Goal: Information Seeking & Learning: Find specific fact

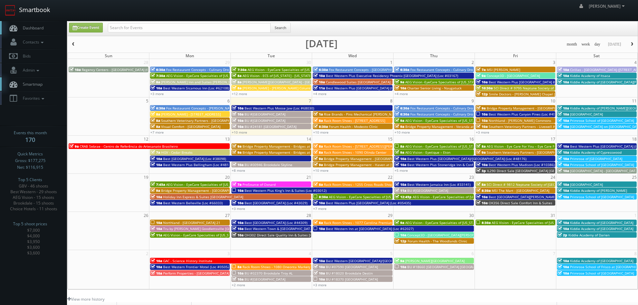
drag, startPoint x: 0, startPoint y: 0, endPoint x: 40, endPoint y: 12, distance: 41.7
click at [40, 12] on link "Smartbook" at bounding box center [27, 10] width 55 height 21
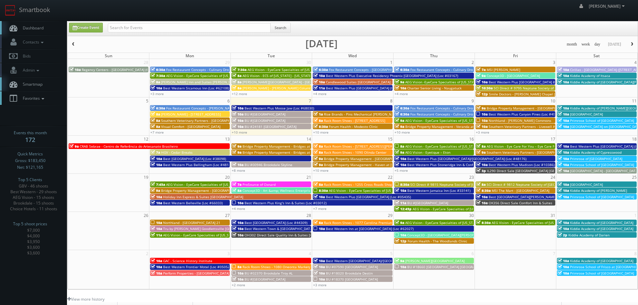
click at [45, 99] on icon at bounding box center [43, 98] width 6 height 5
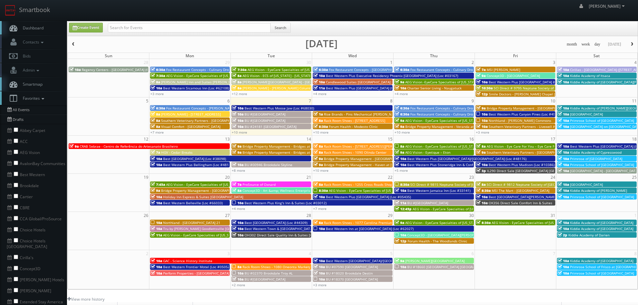
click at [45, 99] on icon at bounding box center [43, 98] width 6 height 5
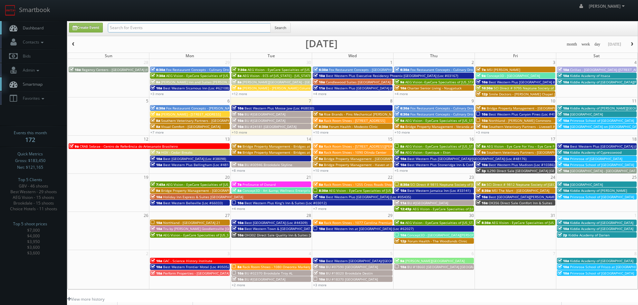
click at [148, 27] on input "text" at bounding box center [189, 27] width 163 height 9
type input "bridge"
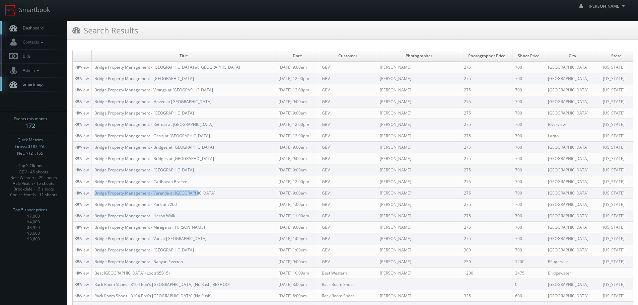
drag, startPoint x: 207, startPoint y: 190, endPoint x: 95, endPoint y: 194, distance: 111.6
click at [95, 194] on td "Bridge Property Management - Veranda at Westchase" at bounding box center [184, 192] width 184 height 11
click at [28, 10] on link "Smartbook" at bounding box center [27, 10] width 55 height 21
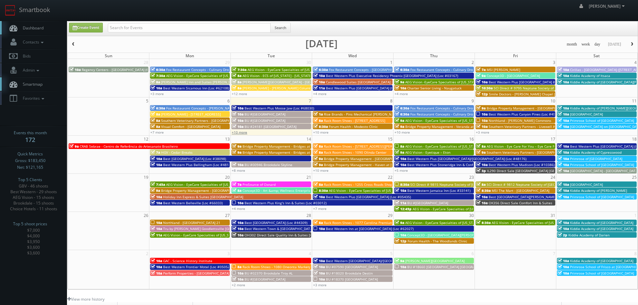
click at [240, 133] on link "+10 more" at bounding box center [239, 132] width 15 height 5
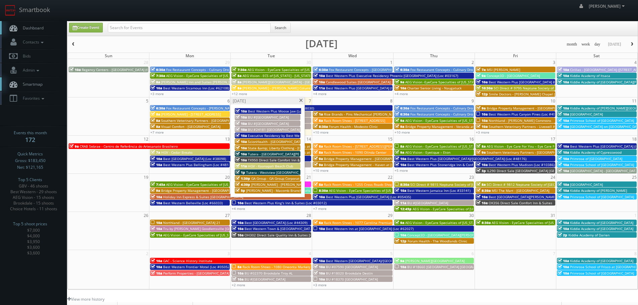
click at [303, 100] on span at bounding box center [301, 101] width 4 height 4
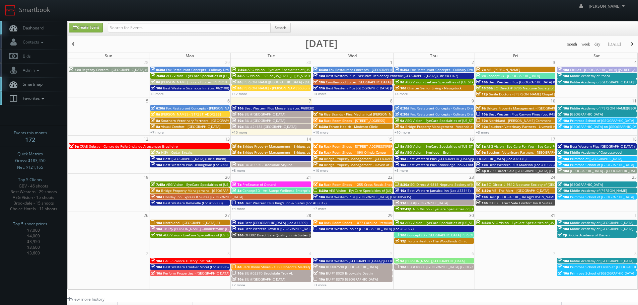
click at [42, 97] on icon at bounding box center [43, 98] width 6 height 5
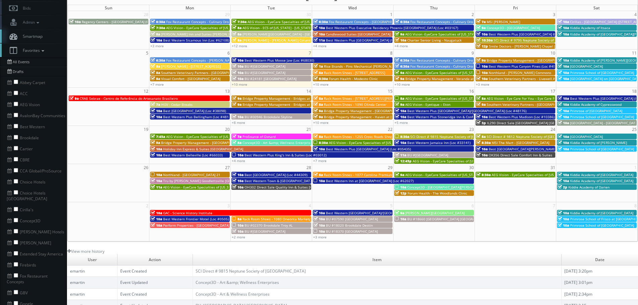
scroll to position [67, 0]
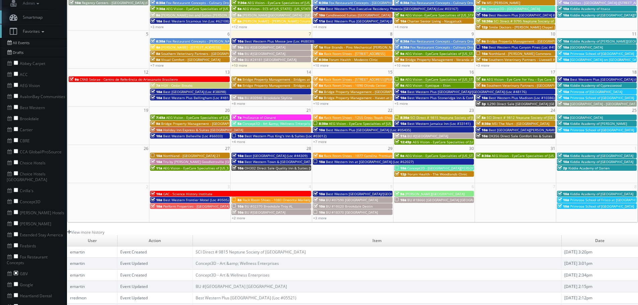
click at [16, 271] on input "checkbox" at bounding box center [16, 273] width 4 height 4
checkbox input "true"
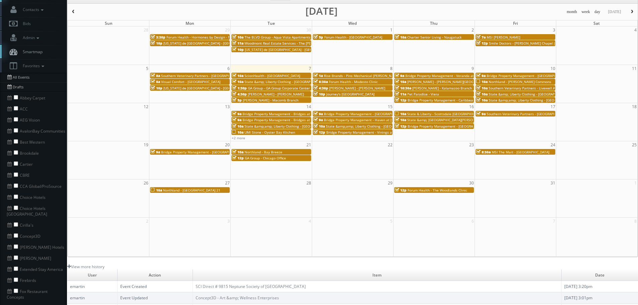
scroll to position [0, 0]
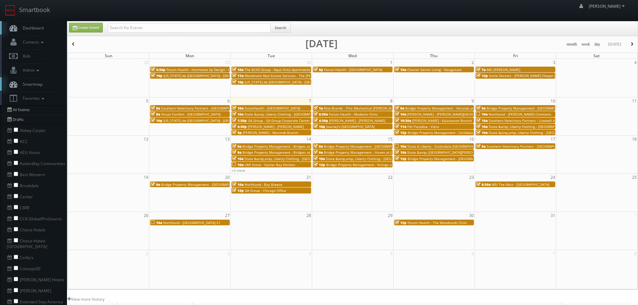
click at [282, 70] on span "The BLVD Group - Aqua Vista Apartments" at bounding box center [277, 69] width 66 height 5
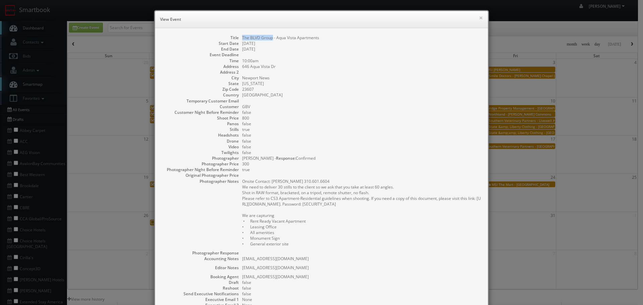
copy dd "The BLVD Group"
drag, startPoint x: 271, startPoint y: 38, endPoint x: 239, endPoint y: 40, distance: 31.9
click at [239, 40] on dl "Title The BLVD Group - Aqua Vista Apartments Start Date 09/30/2025 End Date 09/…" at bounding box center [321, 191] width 319 height 313
click at [479, 18] on button "×" at bounding box center [481, 17] width 4 height 5
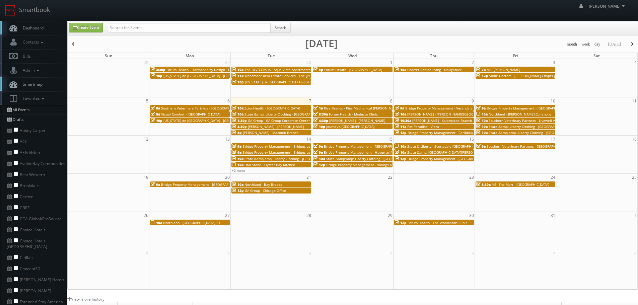
click at [286, 76] on span "Woodmont Real Estate Services - The [PERSON_NAME] Apartments" at bounding box center [297, 75] width 107 height 5
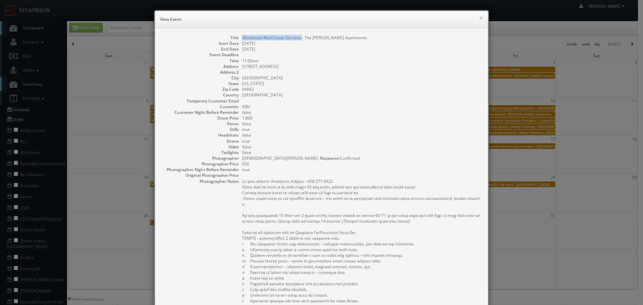
copy dd "Woodmont Real Estate Services"
drag, startPoint x: 299, startPoint y: 40, endPoint x: 237, endPoint y: 40, distance: 62.0
click at [237, 40] on dl "Title Woodmont Real Estate Services - The Milton Apartments Start Date 09/30/20…" at bounding box center [321, 220] width 319 height 370
copy dd "Woodmont Real Estate Services"
click at [479, 19] on button "×" at bounding box center [481, 17] width 4 height 5
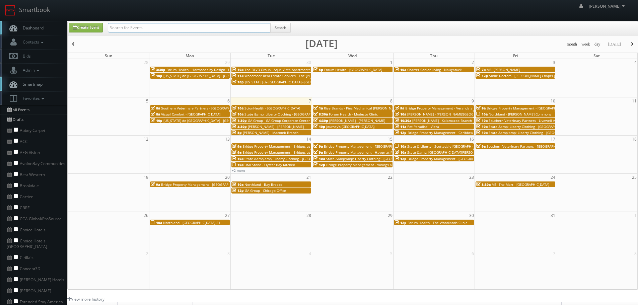
click at [228, 27] on input "text" at bounding box center [189, 27] width 163 height 9
paste input "Woodmont Real Estate Services"
type input "Woodmont Real Estate Services"
click at [286, 27] on button "Search" at bounding box center [280, 28] width 20 height 10
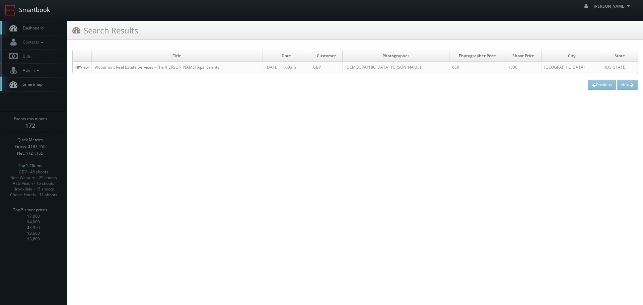
click at [38, 16] on link "Smartbook" at bounding box center [27, 10] width 55 height 21
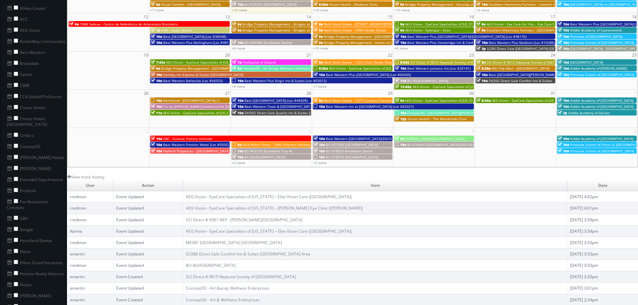
scroll to position [134, 0]
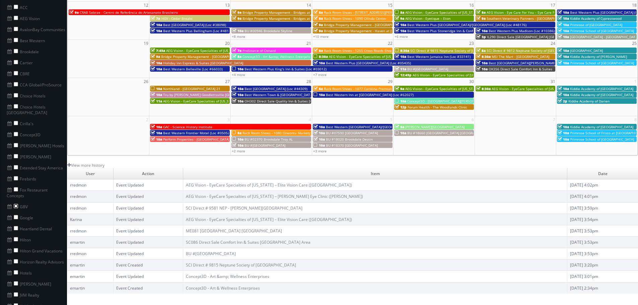
click at [16, 204] on input "checkbox" at bounding box center [16, 206] width 4 height 4
checkbox input "true"
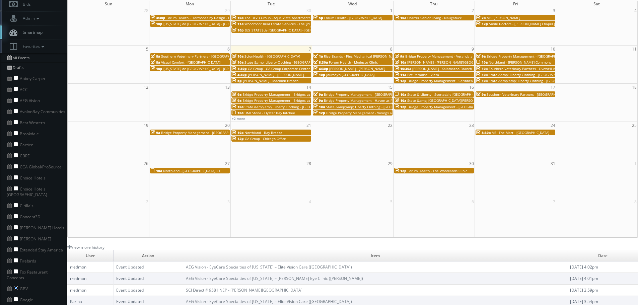
scroll to position [0, 0]
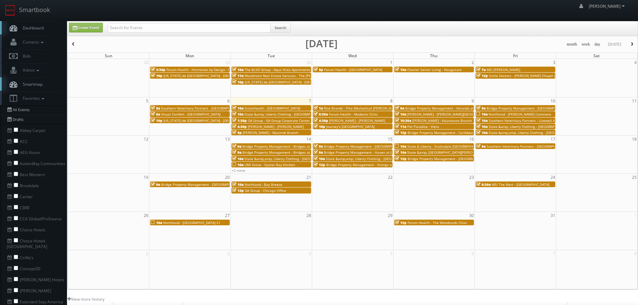
click at [218, 33] on div "Search" at bounding box center [199, 29] width 183 height 13
click at [218, 26] on input "text" at bounding box center [189, 27] width 163 height 9
type input "estee"
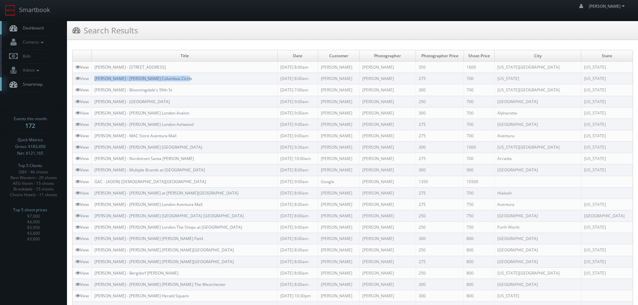
copy link "[PERSON_NAME] - [PERSON_NAME] Columbus Circle"
drag, startPoint x: 194, startPoint y: 80, endPoint x: 96, endPoint y: 80, distance: 98.5
click at [96, 80] on td "Estee Lauder - MAC Nordstrom Columbus Circle" at bounding box center [185, 78] width 186 height 11
click at [31, 10] on link "Smartbook" at bounding box center [27, 10] width 55 height 21
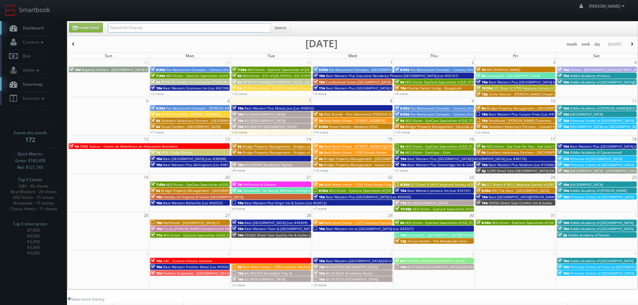
click at [189, 30] on input "text" at bounding box center [189, 27] width 163 height 9
type input "fox"
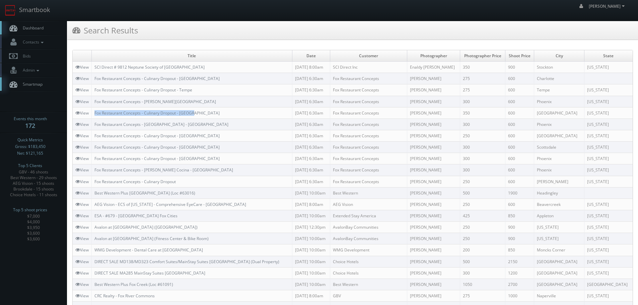
copy link "Fox Restaurant Concepts - Culinary Dropout - [GEOGRAPHIC_DATA]"
drag, startPoint x: 201, startPoint y: 111, endPoint x: 94, endPoint y: 111, distance: 106.5
click at [94, 111] on td "Fox Restaurant Concepts - Culinary Dropout - [GEOGRAPHIC_DATA]" at bounding box center [192, 112] width 201 height 11
click at [29, 13] on link "Smartbook" at bounding box center [27, 10] width 55 height 21
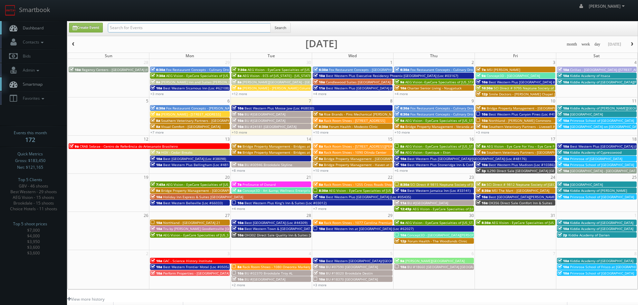
click at [200, 29] on input "text" at bounding box center [189, 27] width 163 height 9
type input "landry"
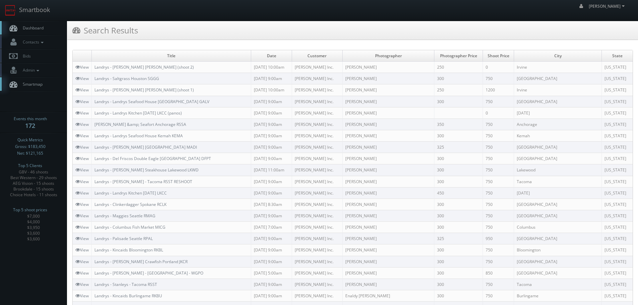
click at [186, 91] on td "Landrys - Mastro's Irvine MAIR (shoot 1)" at bounding box center [171, 89] width 159 height 11
copy link "Landrys - [PERSON_NAME] [PERSON_NAME] (shoot 2)"
drag, startPoint x: 189, startPoint y: 64, endPoint x: 96, endPoint y: 66, distance: 92.8
click at [96, 66] on td "Landrys - [PERSON_NAME] [PERSON_NAME] (shoot 2)" at bounding box center [171, 67] width 159 height 11
click at [33, 9] on link "Smartbook" at bounding box center [27, 10] width 55 height 21
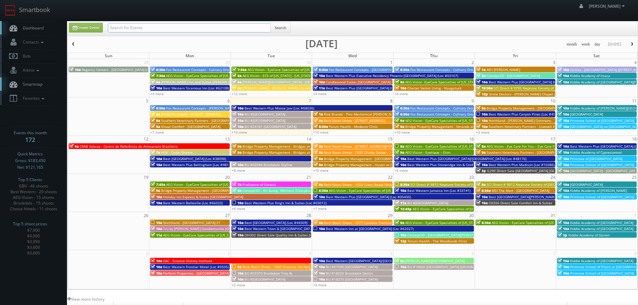
click at [131, 26] on input "text" at bounding box center [189, 27] width 163 height 9
type input "concept"
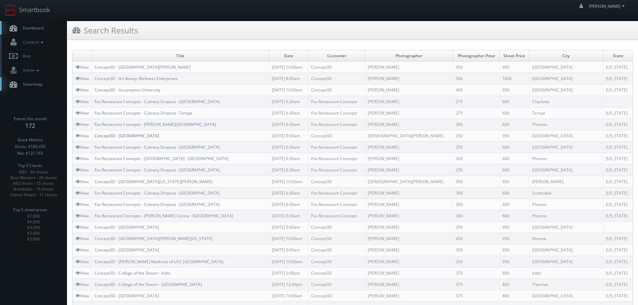
copy link "Concept3D - [GEOGRAPHIC_DATA]"
drag, startPoint x: 158, startPoint y: 137, endPoint x: 96, endPoint y: 137, distance: 62.3
click at [96, 137] on td "Concept3D - [GEOGRAPHIC_DATA]" at bounding box center [180, 135] width 177 height 11
click at [38, 10] on link "Smartbook" at bounding box center [27, 10] width 55 height 21
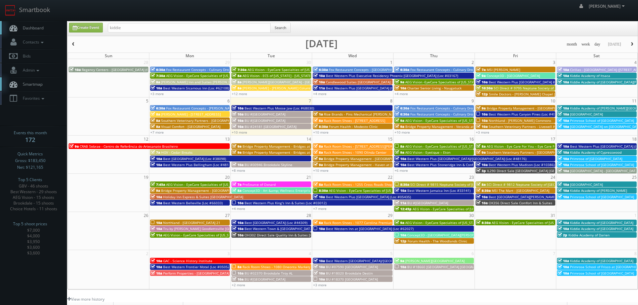
type input "kiddie"
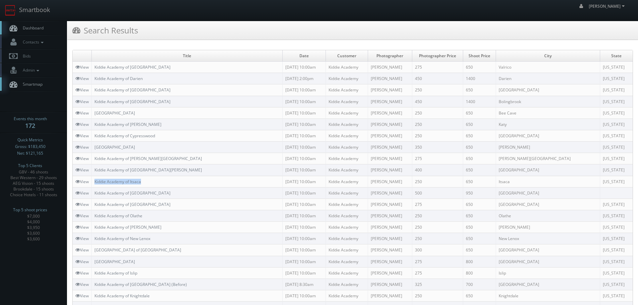
copy link "Kiddie Academy of Itsaca"
drag, startPoint x: 153, startPoint y: 182, endPoint x: 96, endPoint y: 178, distance: 57.1
click at [96, 178] on td "Kiddie Academy of Itsaca" at bounding box center [187, 181] width 191 height 11
copy link "Kiddie Academy of Lake Norman"
drag, startPoint x: 174, startPoint y: 170, endPoint x: 95, endPoint y: 168, distance: 78.7
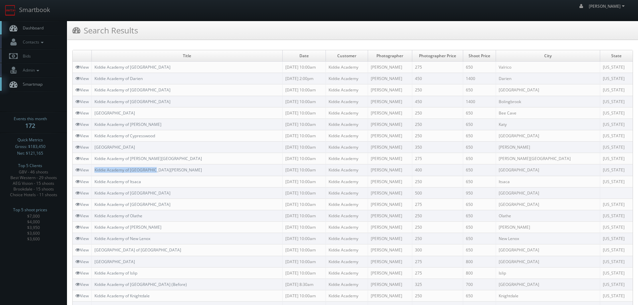
click at [95, 168] on td "Kiddie Academy of [GEOGRAPHIC_DATA][PERSON_NAME]" at bounding box center [187, 169] width 191 height 11
click at [43, 14] on link "Smartbook" at bounding box center [27, 10] width 55 height 21
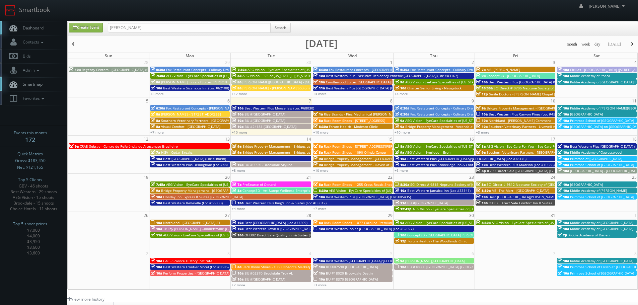
type input "behler"
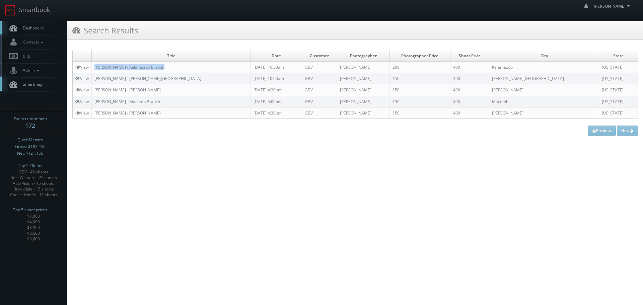
drag, startPoint x: 179, startPoint y: 66, endPoint x: 94, endPoint y: 68, distance: 85.4
click at [94, 68] on td "[PERSON_NAME] - Kalamazoo Branch" at bounding box center [171, 67] width 159 height 11
copy link "[PERSON_NAME] - Kalamazoo Branch"
copy link "[PERSON_NAME] - [PERSON_NAME][GEOGRAPHIC_DATA]"
drag, startPoint x: 153, startPoint y: 78, endPoint x: 95, endPoint y: 79, distance: 58.3
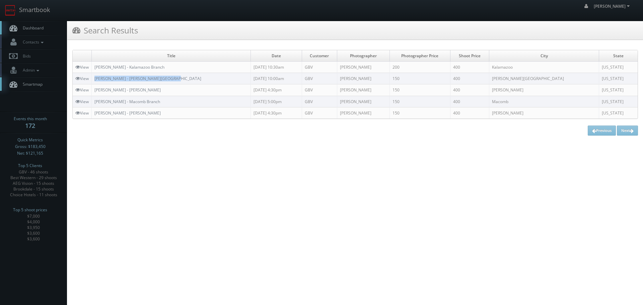
click at [95, 79] on td "[PERSON_NAME] - [PERSON_NAME][GEOGRAPHIC_DATA]" at bounding box center [171, 78] width 159 height 11
click at [36, 17] on link "Smartbook" at bounding box center [27, 10] width 55 height 21
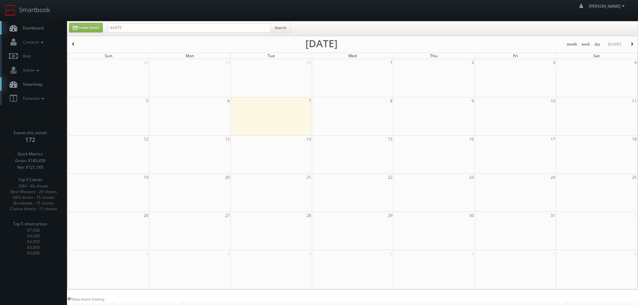
type input "44475"
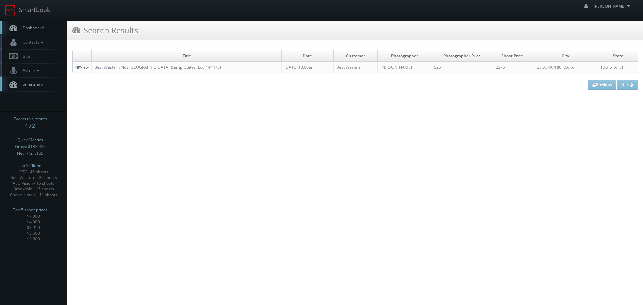
click at [82, 68] on link "View" at bounding box center [81, 67] width 13 height 6
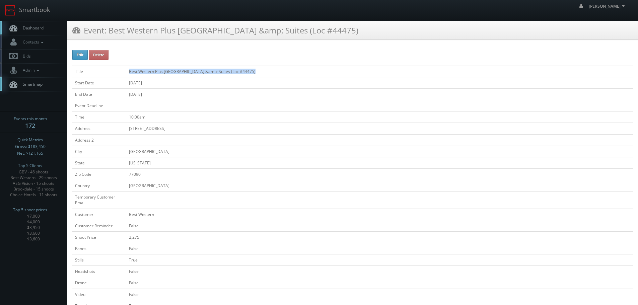
drag, startPoint x: 273, startPoint y: 75, endPoint x: 116, endPoint y: 72, distance: 156.4
click at [116, 72] on tr "Title Best Western Plus North Houston Inn &amp; Suites (Loc #44475)" at bounding box center [352, 71] width 561 height 11
copy tr "Best Western Plus North Houston Inn &amp; Suites (Loc #44475)"
click at [36, 12] on link "Smartbook" at bounding box center [27, 10] width 55 height 21
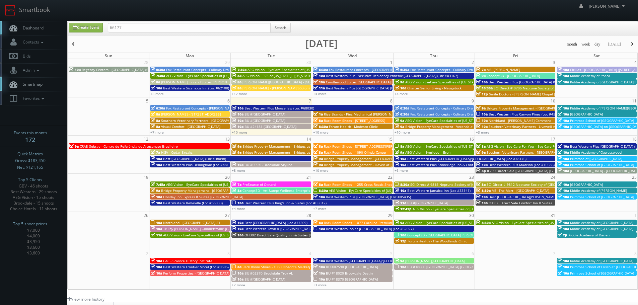
type input "66177"
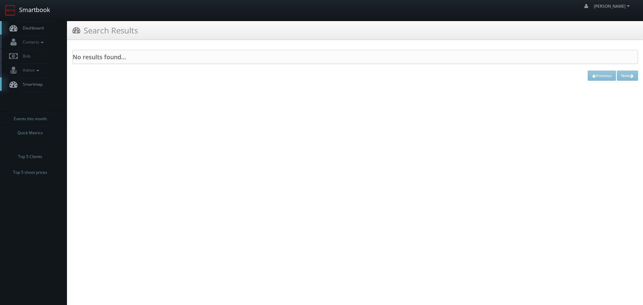
click at [44, 13] on link "Smartbook" at bounding box center [27, 10] width 55 height 21
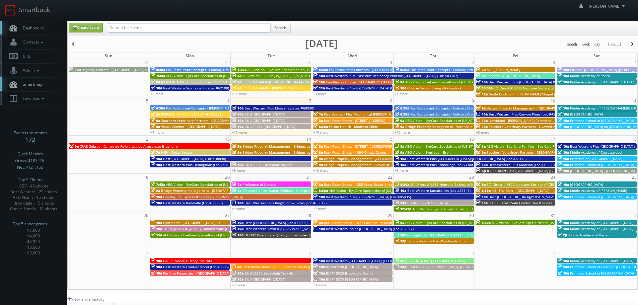
click at [141, 29] on input "text" at bounding box center [189, 27] width 163 height 9
type input "66117"
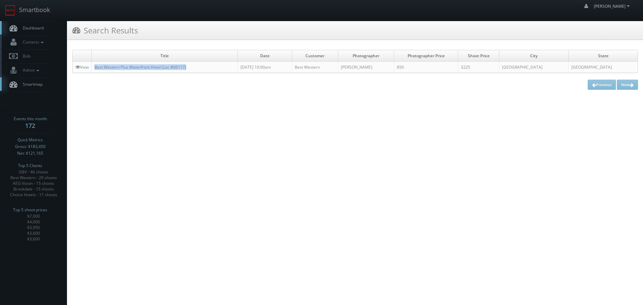
copy link "Best Western Plus Waterfront Hotel (Loc #66117)"
drag, startPoint x: 198, startPoint y: 66, endPoint x: 121, endPoint y: 74, distance: 77.8
click at [93, 66] on td "Best Western Plus Waterfront Hotel (Loc #66117)" at bounding box center [165, 67] width 146 height 11
click at [85, 66] on link "View" at bounding box center [81, 67] width 13 height 6
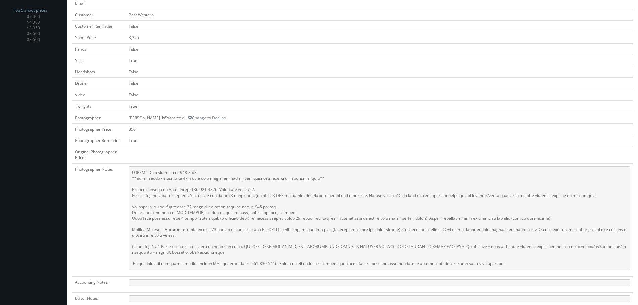
scroll to position [201, 0]
click at [99, 44] on td "Panos" at bounding box center [99, 47] width 54 height 11
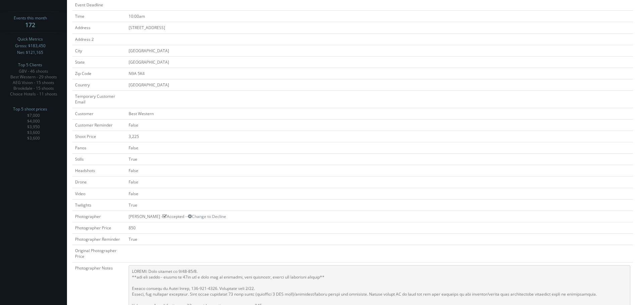
scroll to position [100, 0]
copy td "[PERSON_NAME]"
drag, startPoint x: 126, startPoint y: 215, endPoint x: 158, endPoint y: 217, distance: 31.9
click at [158, 217] on td "Alex Marenette - Accepted -- Change to Decline" at bounding box center [379, 216] width 507 height 11
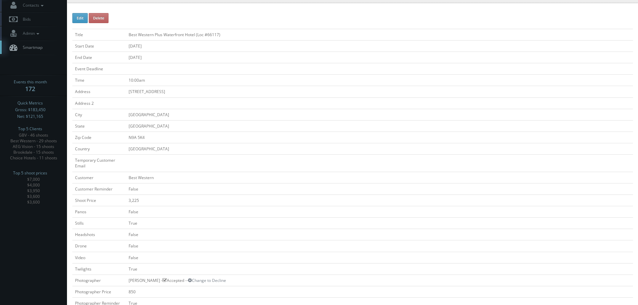
scroll to position [0, 0]
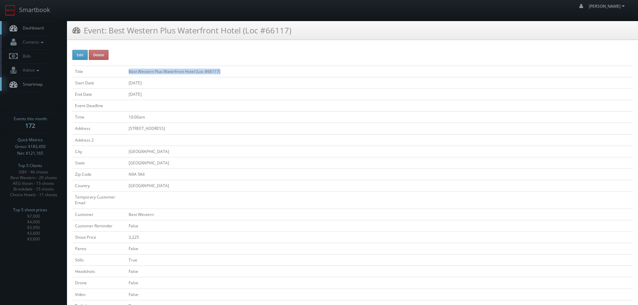
copy tr "Best Western Plus Waterfront Hotel (Loc #66117)"
drag, startPoint x: 232, startPoint y: 73, endPoint x: 125, endPoint y: 72, distance: 107.8
click at [123, 72] on tr "Title Best Western Plus Waterfront Hotel (Loc #66117)" at bounding box center [352, 71] width 561 height 11
copy tr "Best Western Plus Waterfront Hotel (Loc #66117)"
click at [48, 15] on link "Smartbook" at bounding box center [27, 10] width 55 height 21
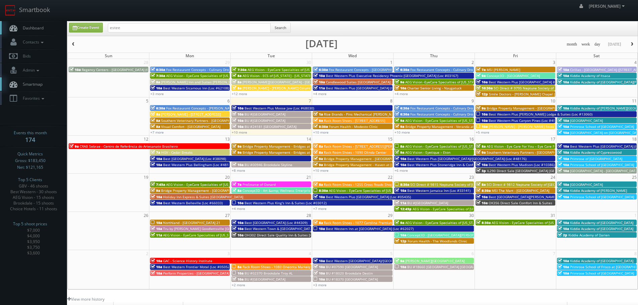
type input "estee"
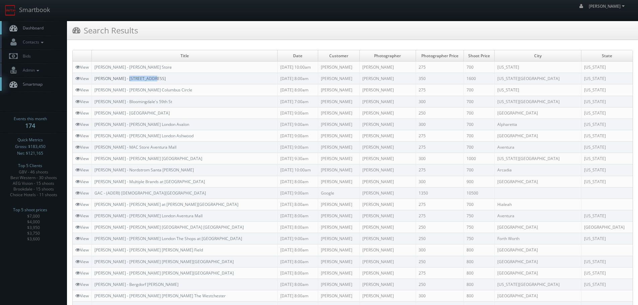
copy link "[STREET_ADDRESS]"
drag, startPoint x: 155, startPoint y: 77, endPoint x: 124, endPoint y: 78, distance: 31.5
click at [124, 78] on td "[PERSON_NAME] - [STREET_ADDRESS]" at bounding box center [185, 78] width 186 height 11
click at [79, 77] on icon at bounding box center [77, 78] width 5 height 5
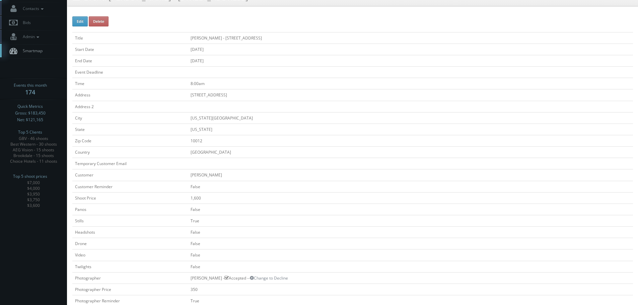
scroll to position [295, 0]
